Goal: Check status: Check status

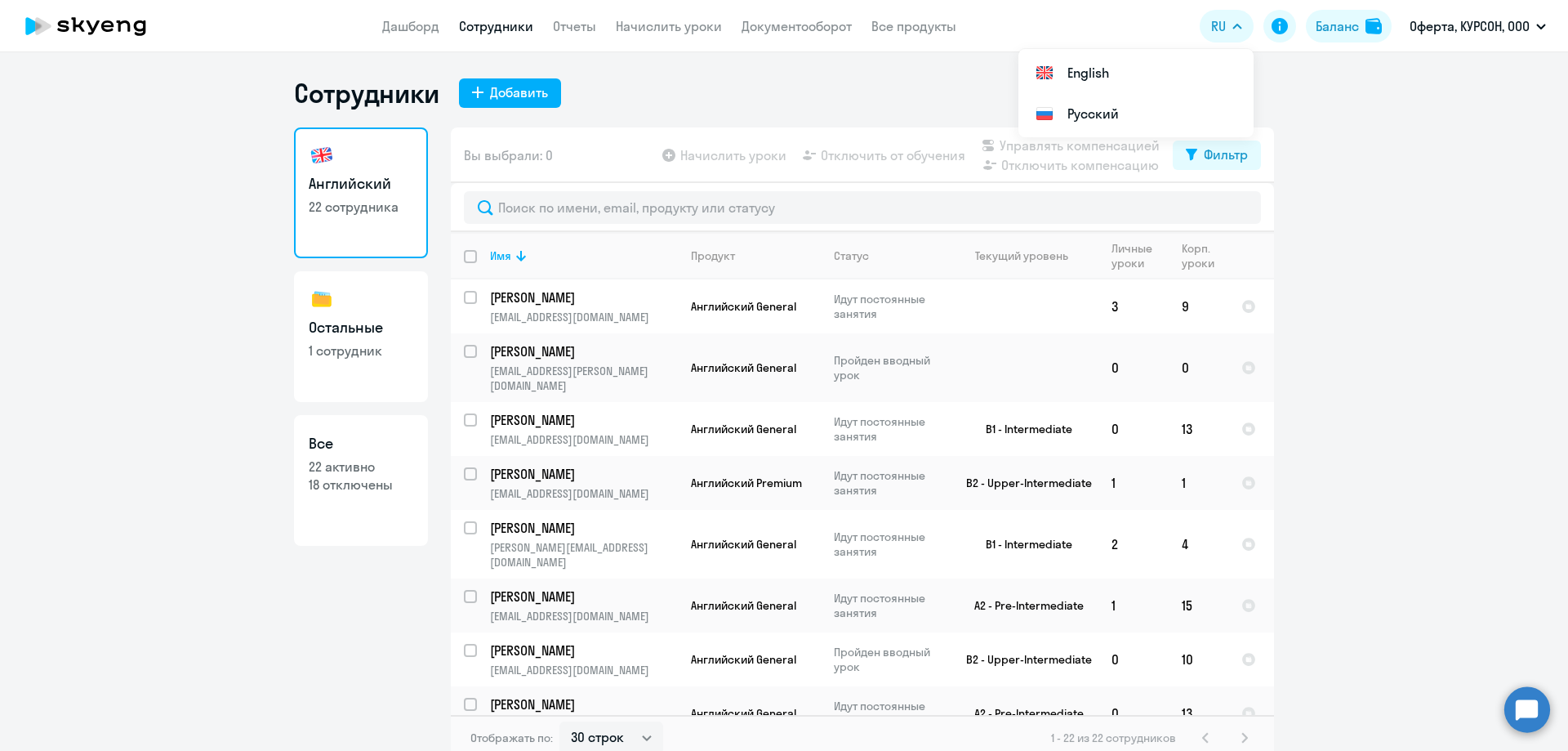
select select "30"
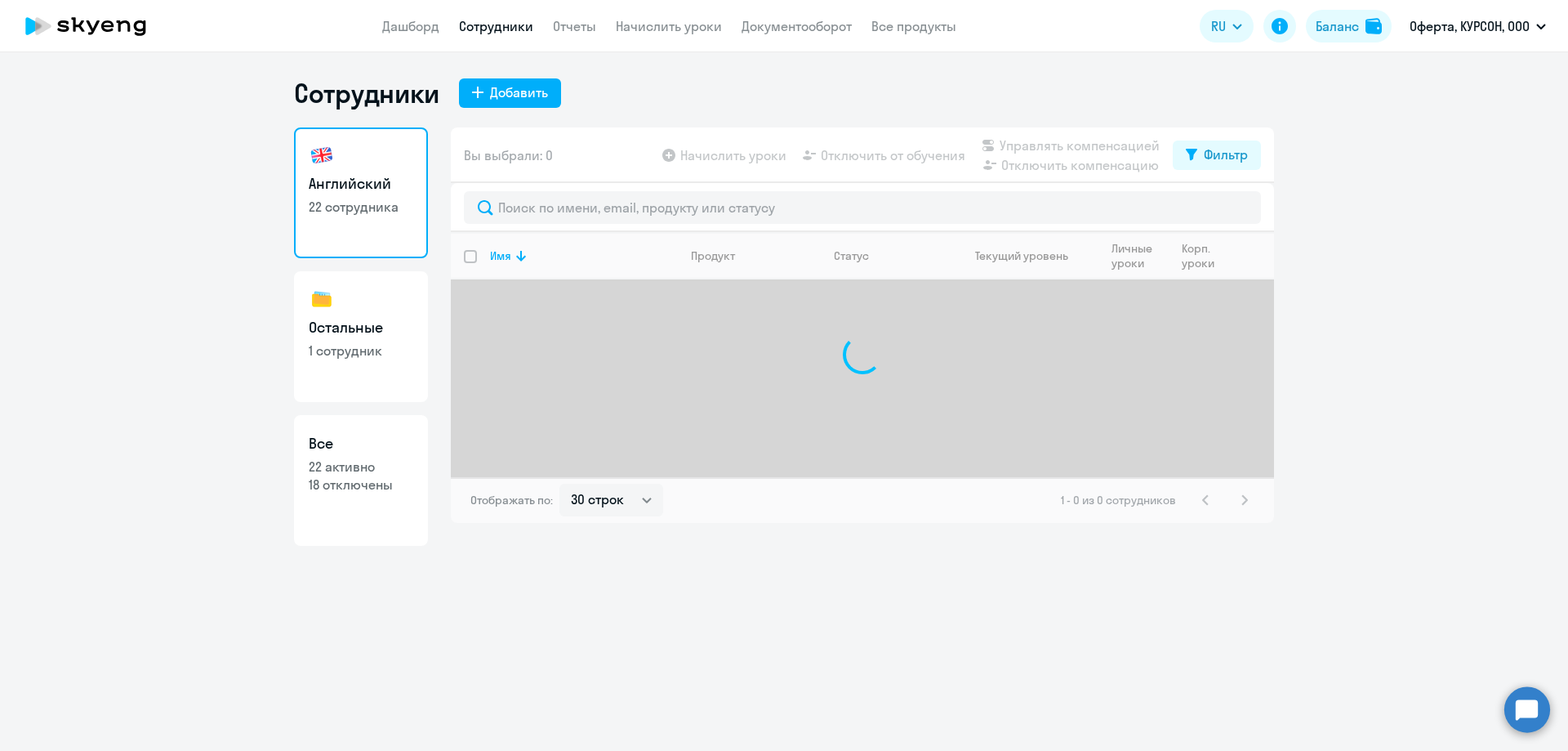
select select "30"
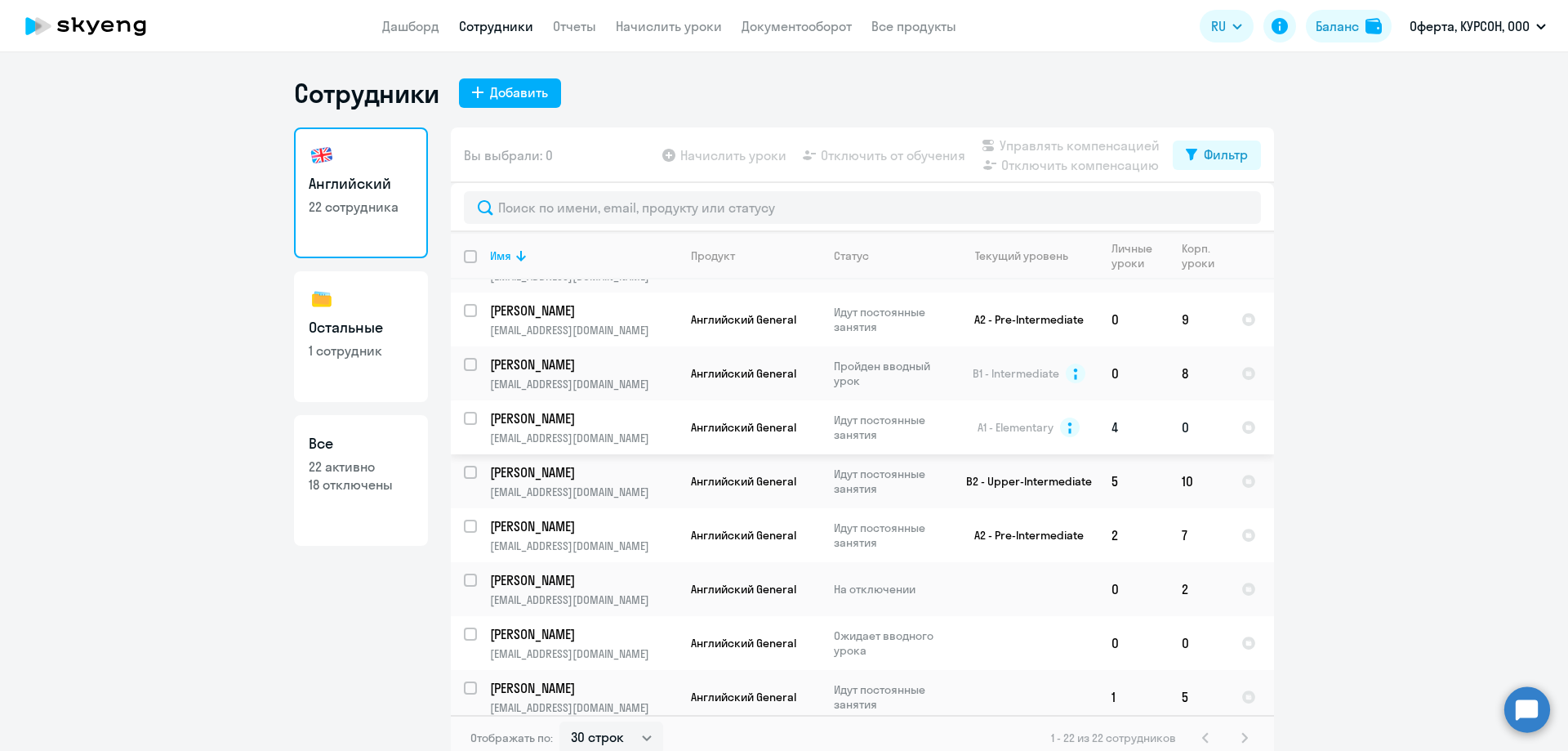
scroll to position [751, 0]
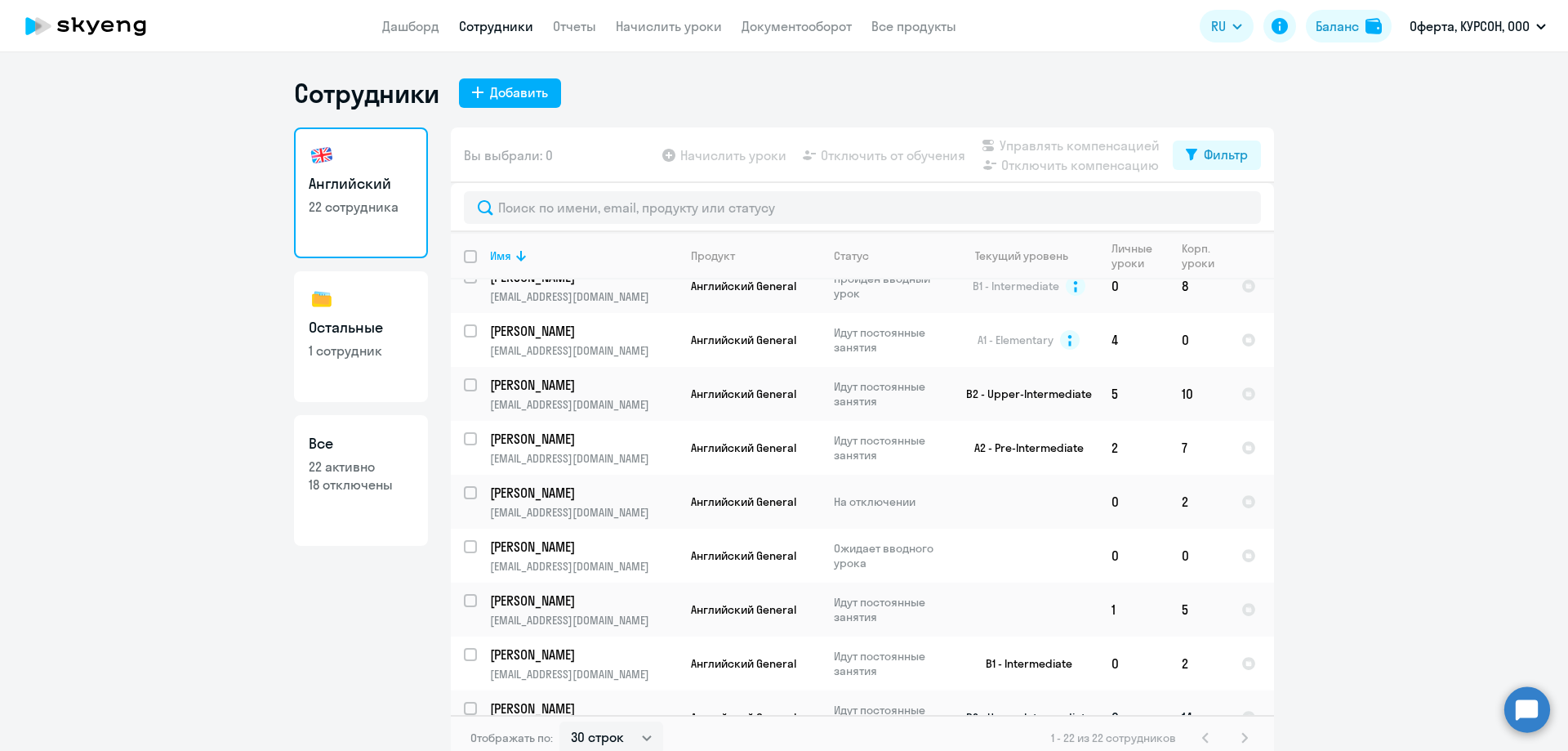
click at [565, 699] on p "[PERSON_NAME]" at bounding box center [582, 708] width 184 height 18
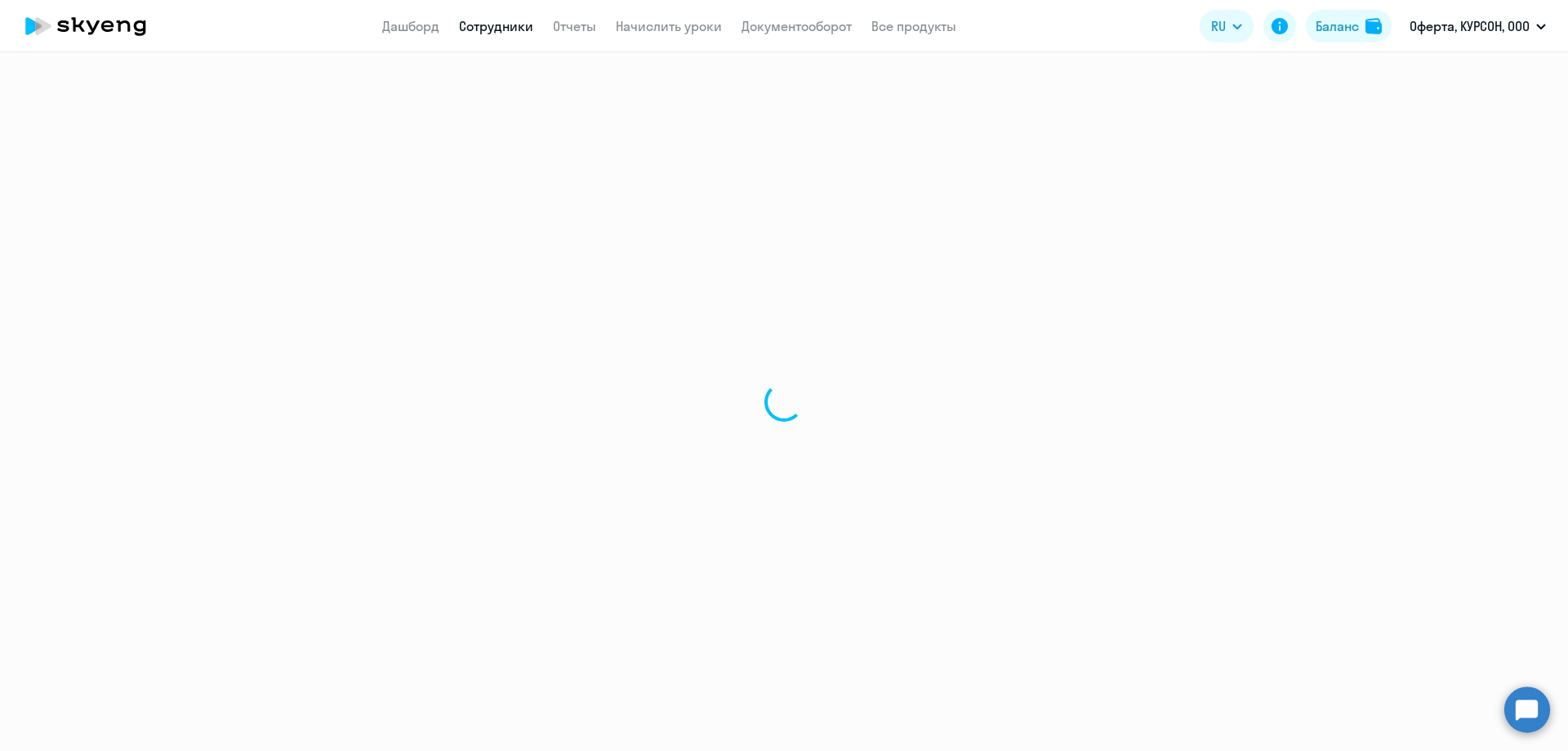
select select "english"
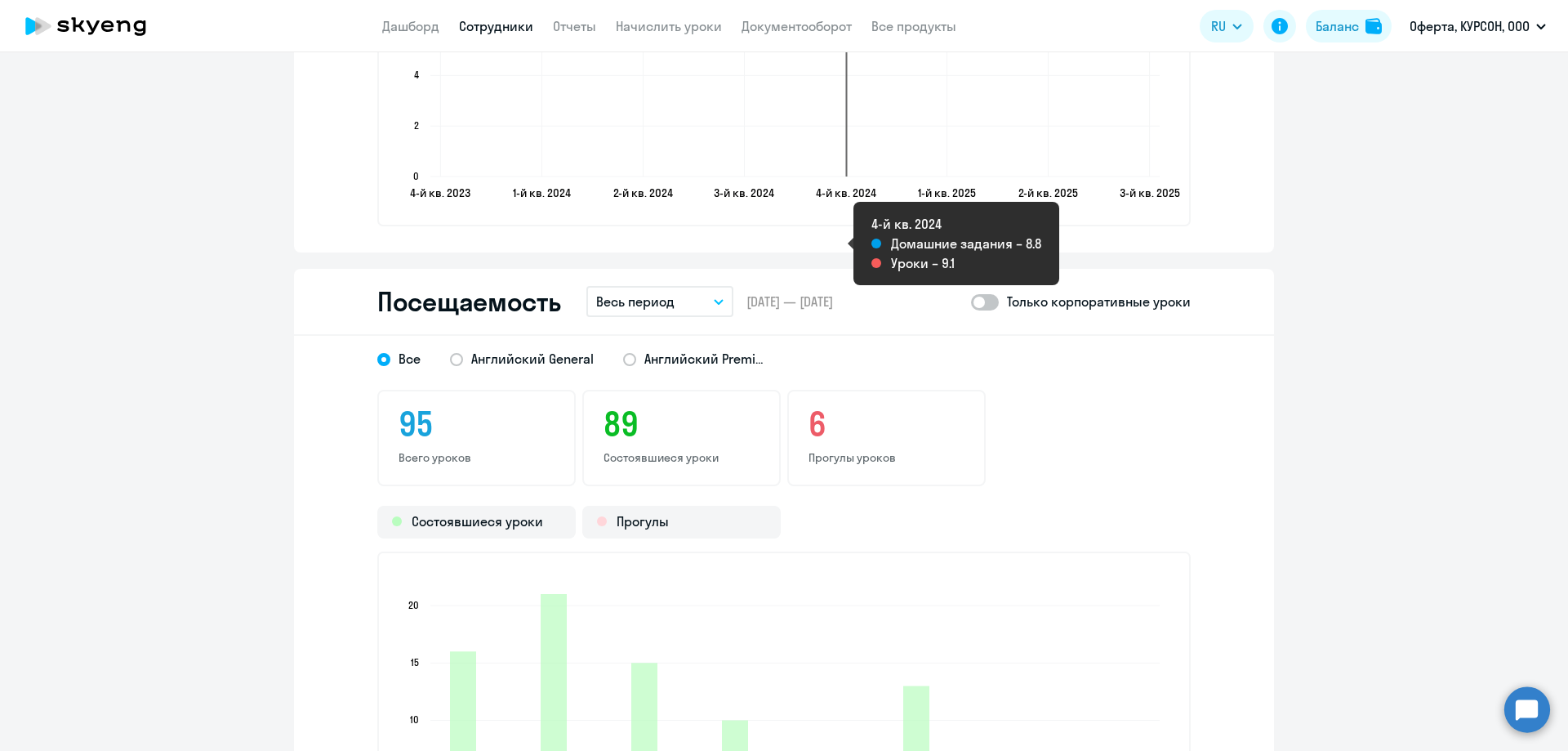
scroll to position [1970, 0]
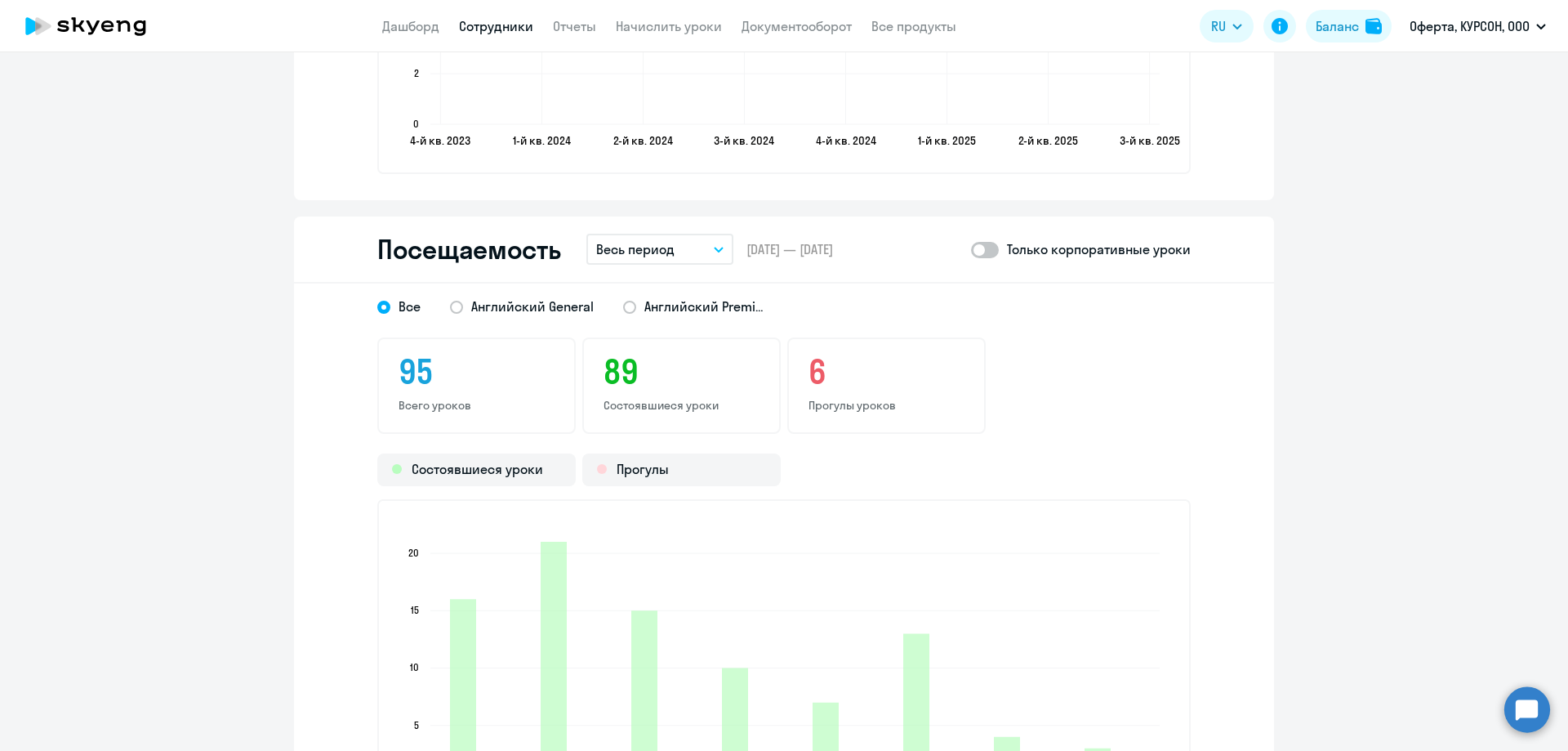
click at [716, 254] on button "Весь период" at bounding box center [659, 250] width 147 height 31
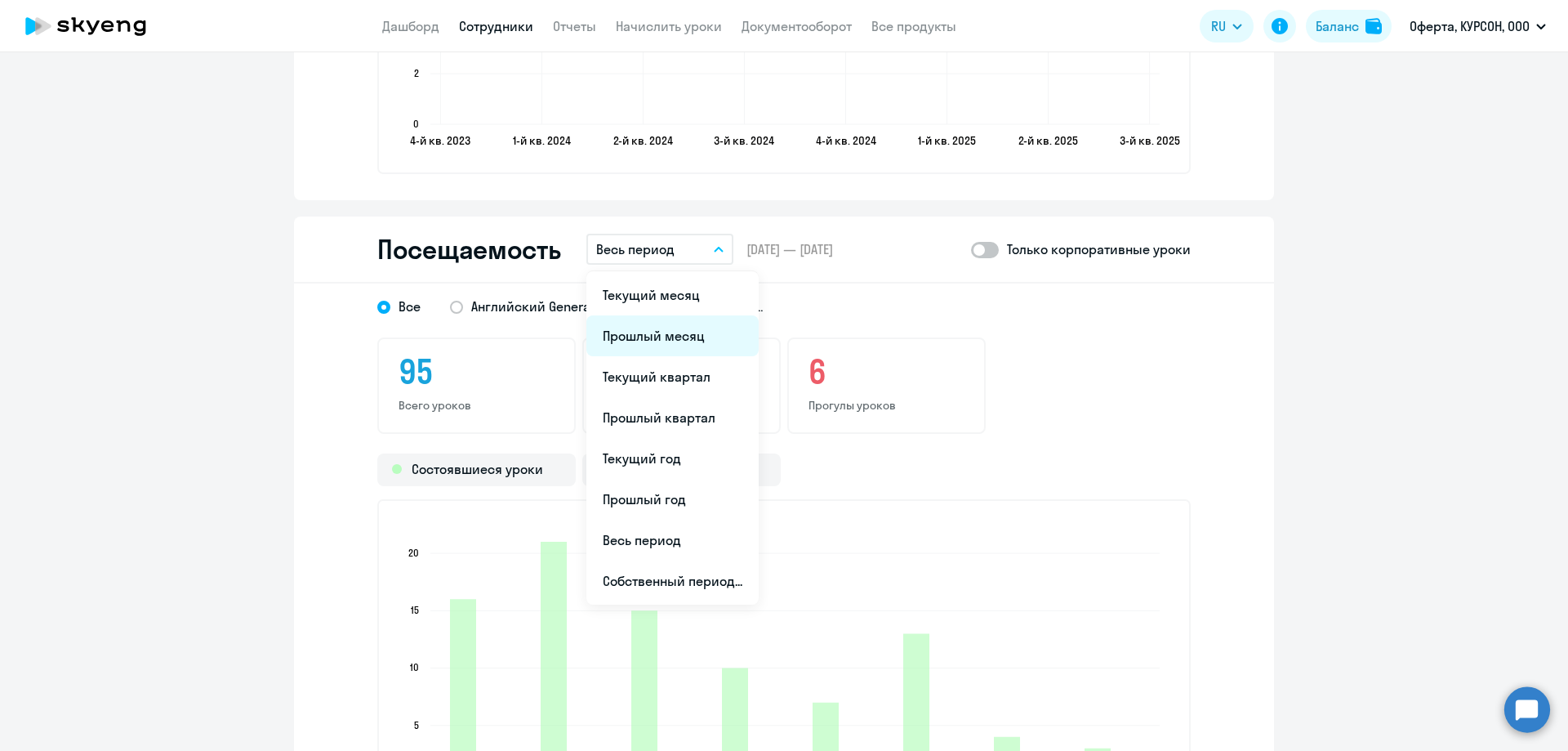
click at [702, 326] on li "Прошлый месяц" at bounding box center [672, 336] width 172 height 41
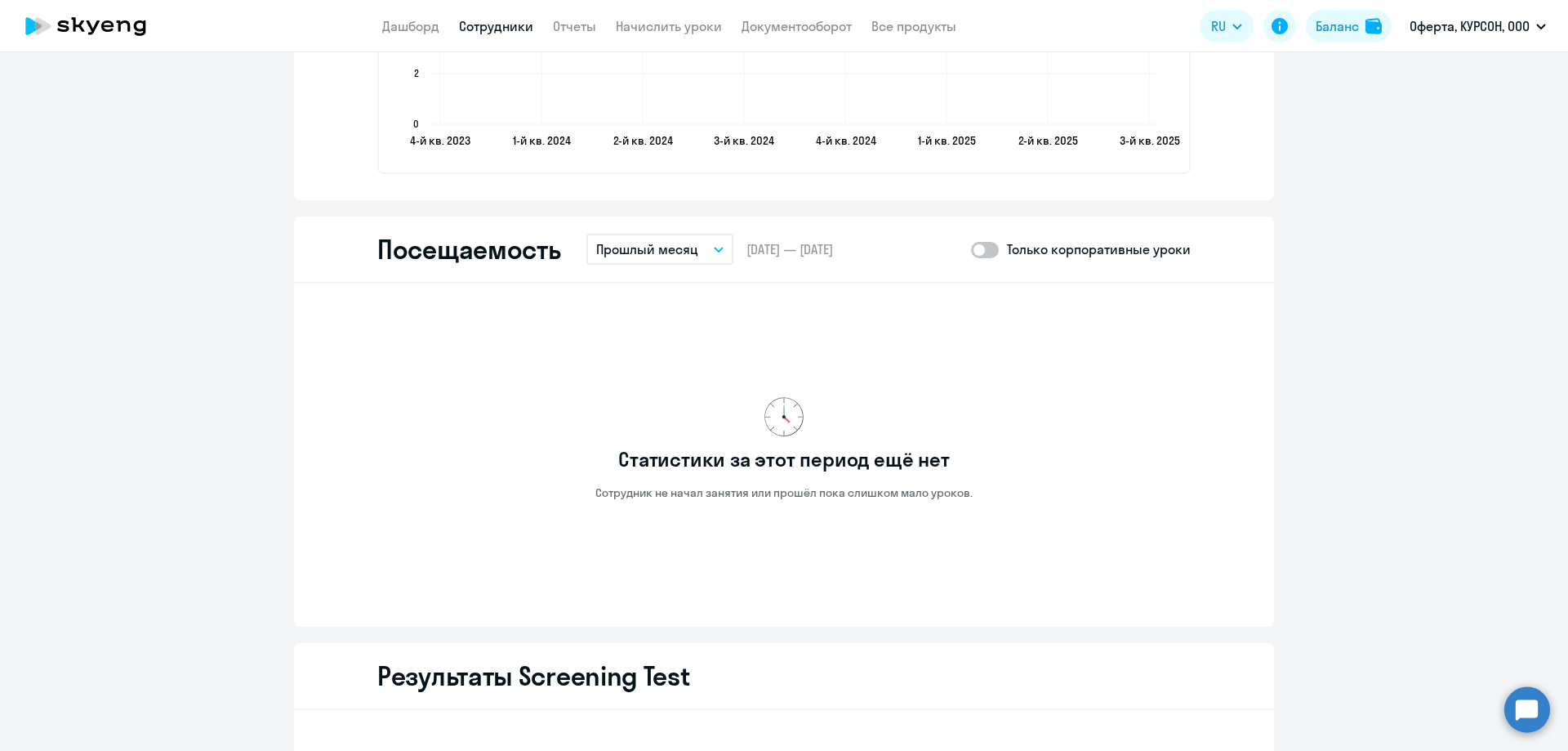
click at [674, 244] on p "Прошлый месяц" at bounding box center [647, 250] width 102 height 20
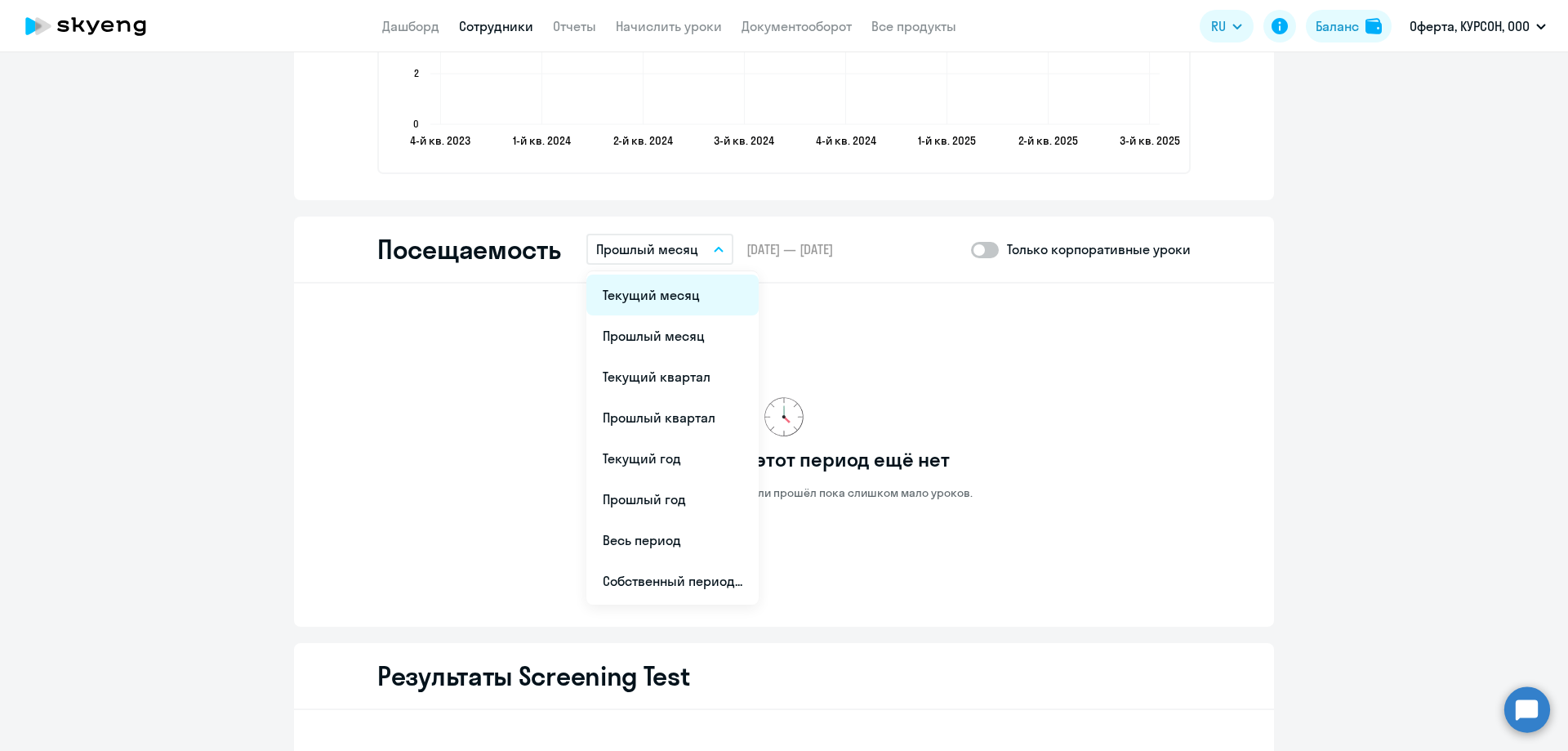
click at [684, 286] on li "Текущий месяц" at bounding box center [672, 295] width 172 height 41
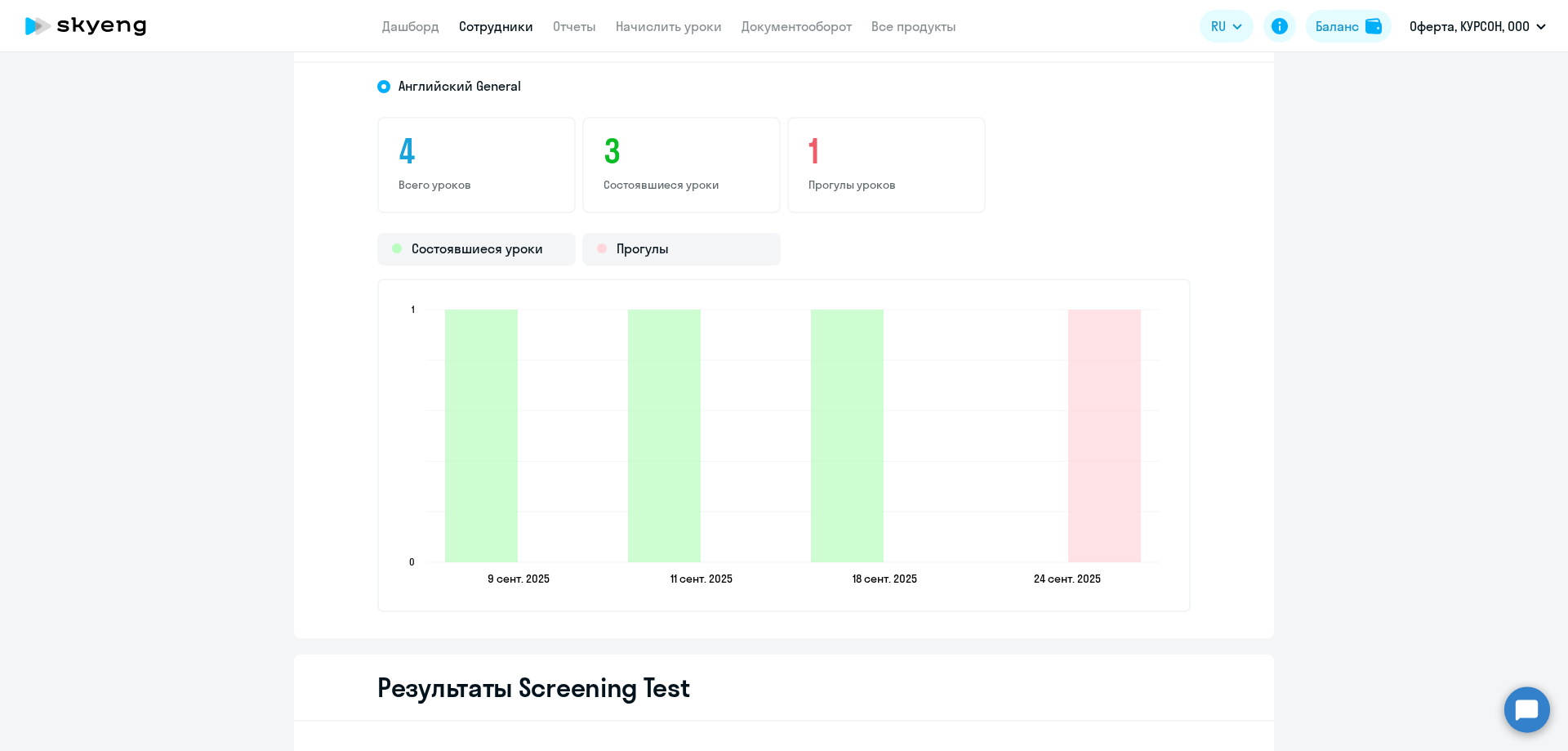
scroll to position [2214, 0]
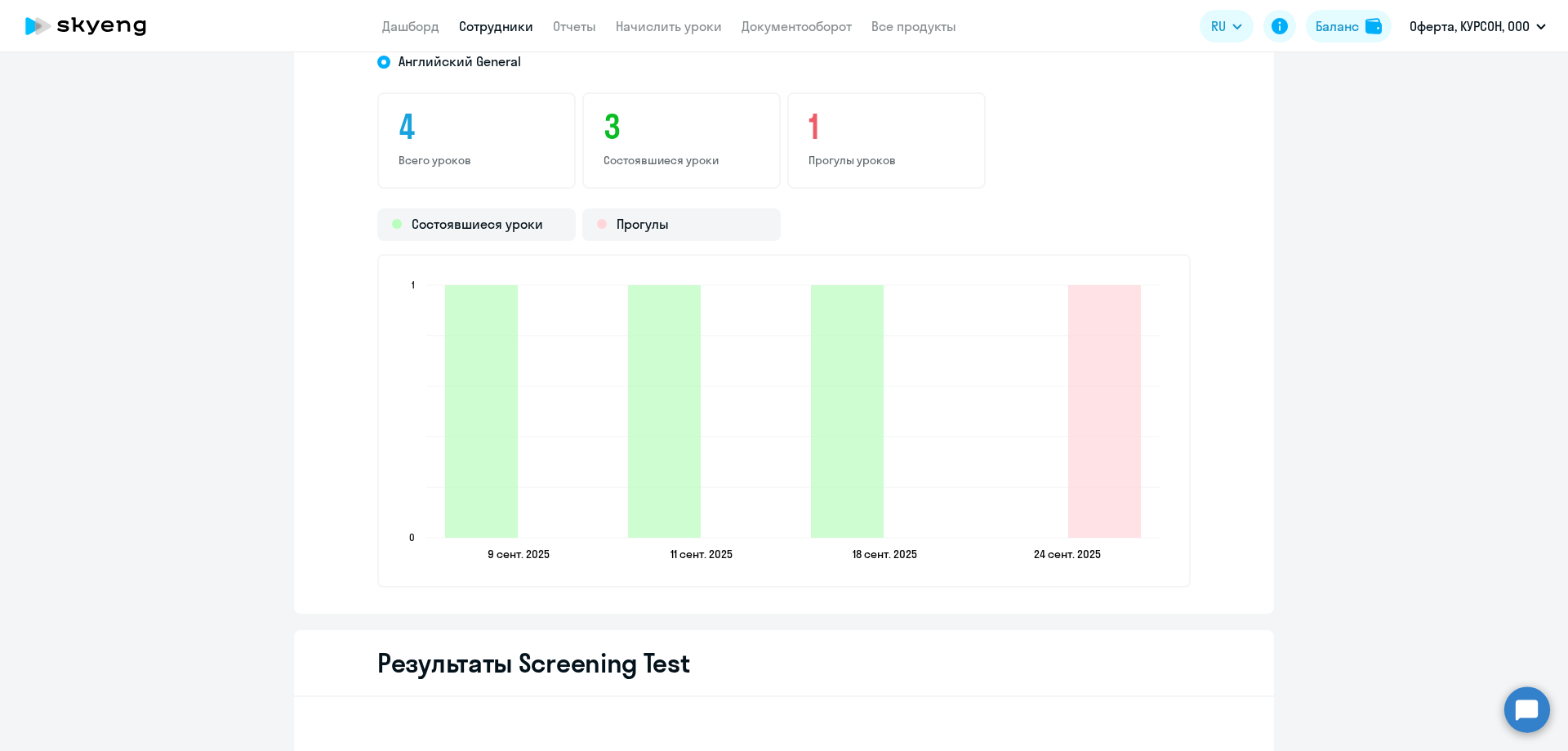
click at [1144, 110] on div "4 Всего уроков 3 Состоявшиеся уроки 1 Прогулы уроков" at bounding box center [784, 140] width 813 height 96
